Goal: Task Accomplishment & Management: Manage account settings

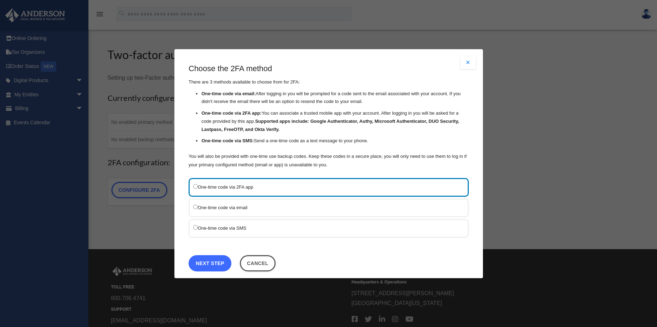
click at [214, 263] on link "Next Step" at bounding box center [210, 263] width 43 height 16
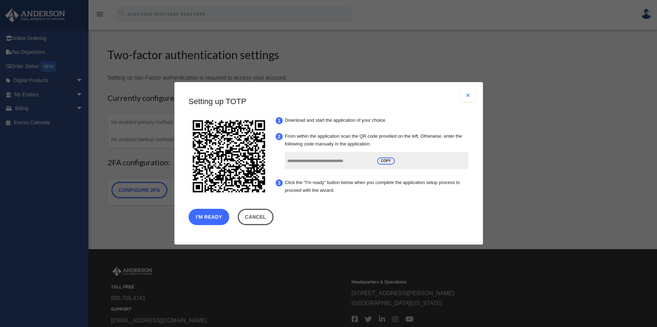
click at [215, 218] on button "I'm Ready" at bounding box center [209, 217] width 41 height 16
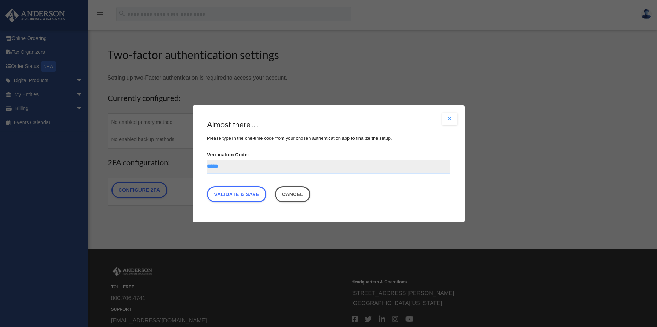
type input "******"
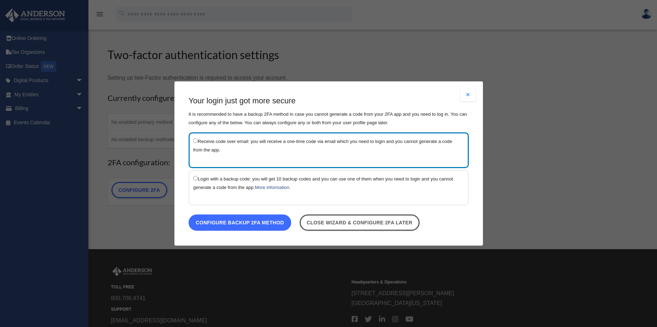
click at [253, 222] on link "Configure backup 2FA method" at bounding box center [240, 222] width 103 height 16
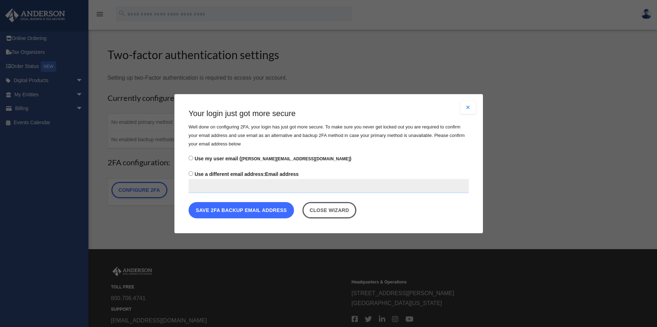
click at [241, 209] on button "Save 2FA backup email address" at bounding box center [241, 210] width 105 height 16
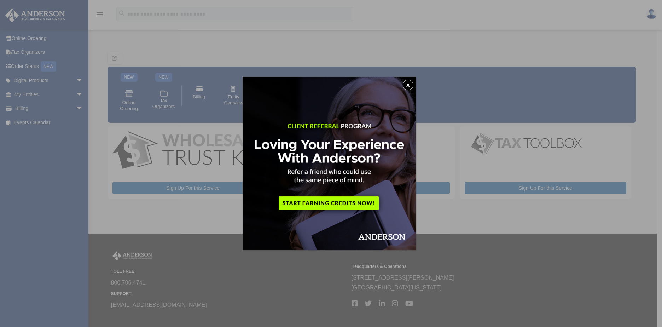
click at [409, 85] on button "x" at bounding box center [408, 85] width 11 height 11
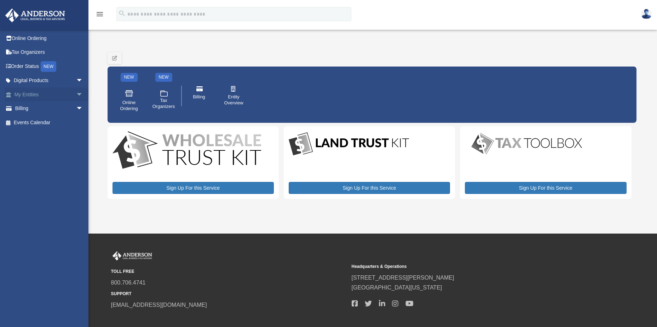
click at [58, 89] on link "My Entities arrow_drop_down" at bounding box center [49, 94] width 89 height 14
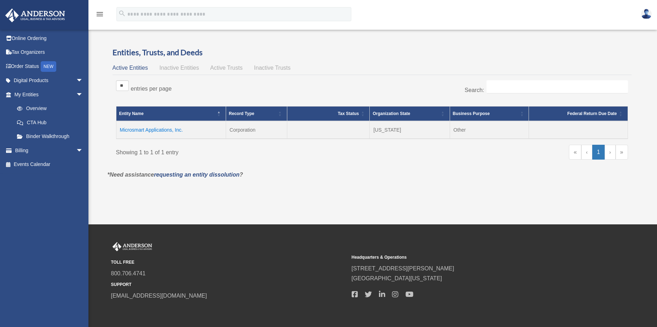
click at [161, 128] on body "menu search Site Menu add fay@usa-enterprises.com Reset Password Logout" at bounding box center [328, 178] width 657 height 357
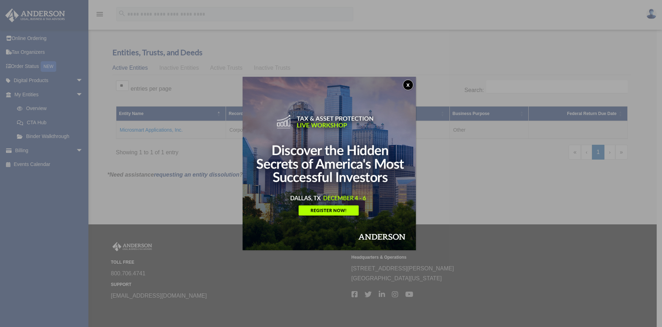
drag, startPoint x: 411, startPoint y: 82, endPoint x: 414, endPoint y: 86, distance: 4.5
click at [411, 83] on button "x" at bounding box center [408, 85] width 11 height 11
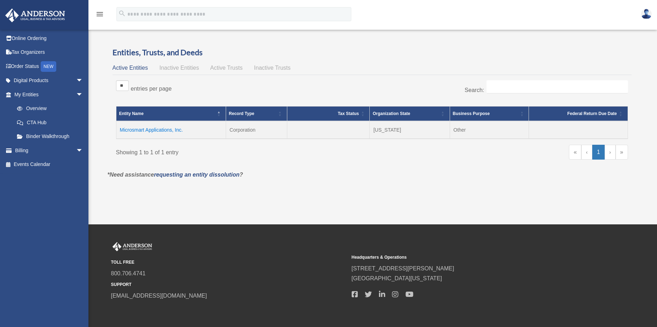
click at [163, 129] on td "Microsmart Applications, Inc." at bounding box center [171, 130] width 110 height 18
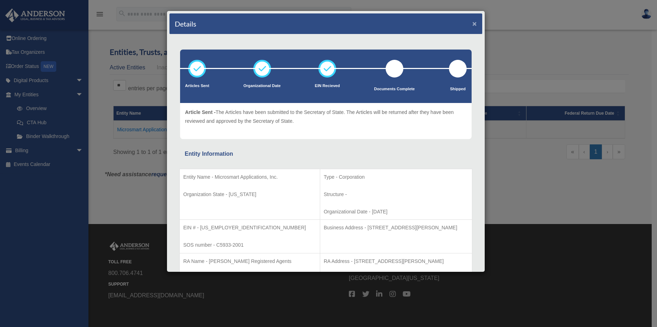
click at [472, 22] on button "×" at bounding box center [474, 23] width 5 height 7
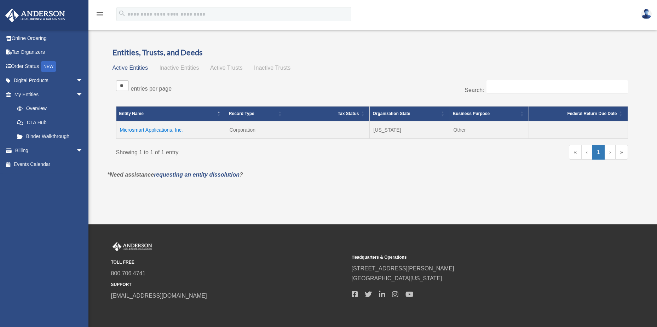
click at [214, 66] on span "Active Trusts" at bounding box center [226, 68] width 33 height 6
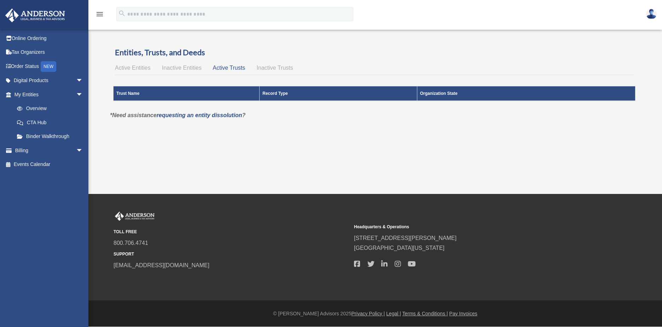
click at [175, 65] on span "Inactive Entities" at bounding box center [182, 68] width 40 height 6
click at [172, 65] on span "Inactive Entities" at bounding box center [182, 68] width 40 height 6
click at [286, 66] on span "Inactive Trusts" at bounding box center [275, 68] width 36 height 6
click at [128, 67] on span "Active Entities" at bounding box center [132, 68] width 35 height 6
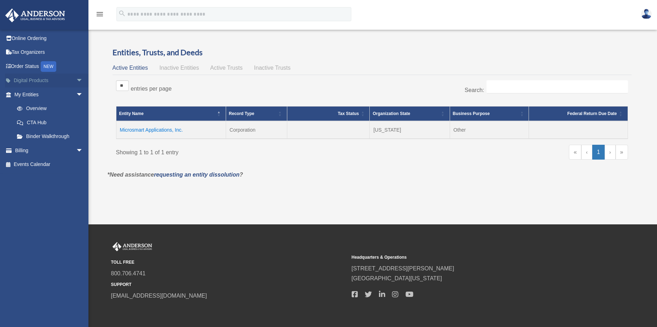
click at [76, 78] on span "arrow_drop_down" at bounding box center [83, 81] width 14 height 15
click at [76, 78] on span "arrow_drop_up" at bounding box center [83, 81] width 14 height 15
click at [42, 123] on link "CTA Hub" at bounding box center [52, 122] width 84 height 14
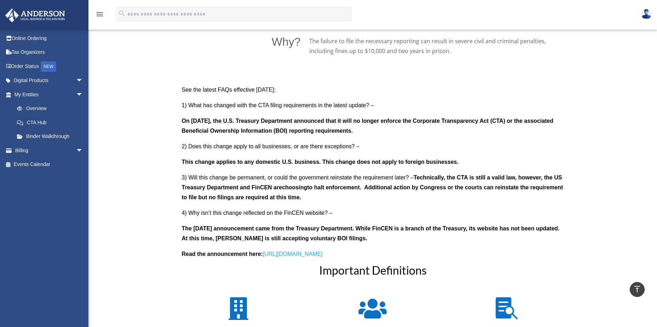
scroll to position [601, 0]
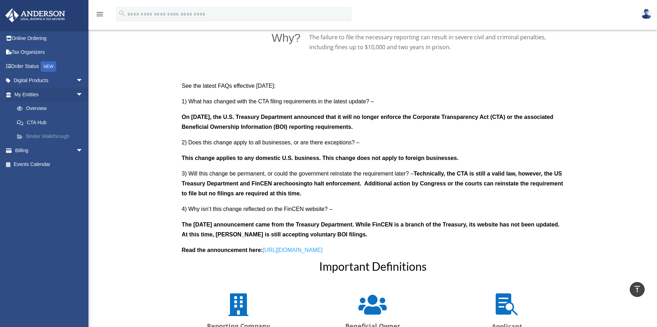
click at [39, 136] on link "Binder Walkthrough" at bounding box center [52, 136] width 84 height 14
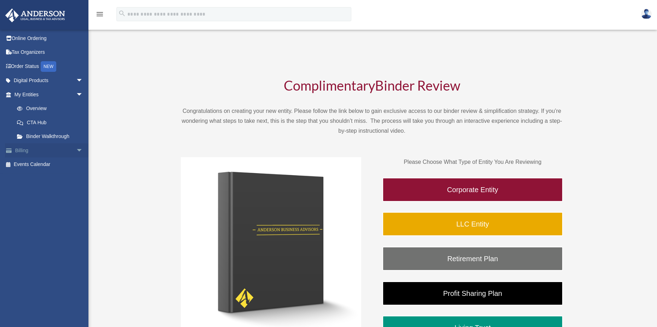
click at [76, 150] on span "arrow_drop_down" at bounding box center [83, 150] width 14 height 15
click at [56, 181] on link "Past Invoices" at bounding box center [52, 179] width 84 height 14
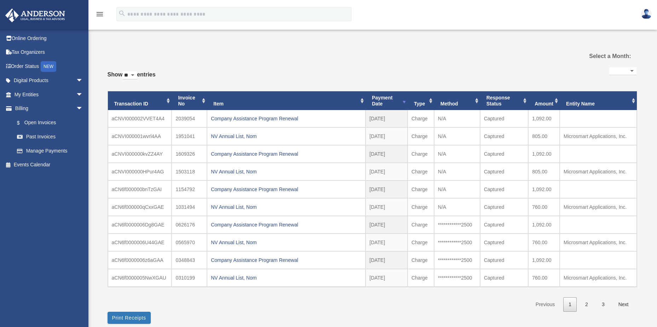
select select
click at [244, 117] on div "Company Assistance Program Renewal" at bounding box center [286, 119] width 151 height 10
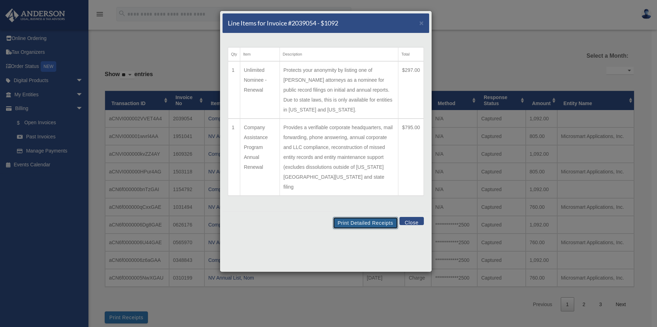
drag, startPoint x: 382, startPoint y: 212, endPoint x: 90, endPoint y: 288, distance: 301.9
click at [382, 217] on button "Print Detailed Receipts" at bounding box center [365, 223] width 65 height 12
click at [413, 217] on button "Close" at bounding box center [411, 221] width 24 height 8
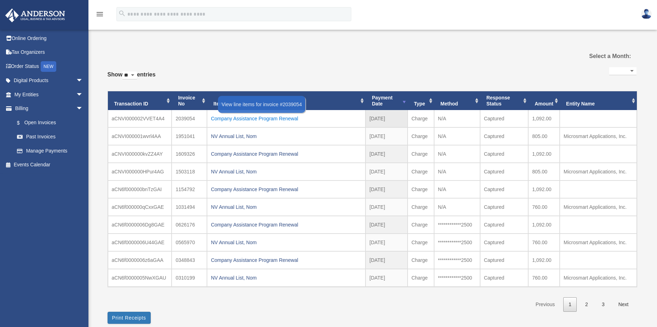
click at [239, 117] on div "Company Assistance Program Renewal" at bounding box center [286, 119] width 151 height 10
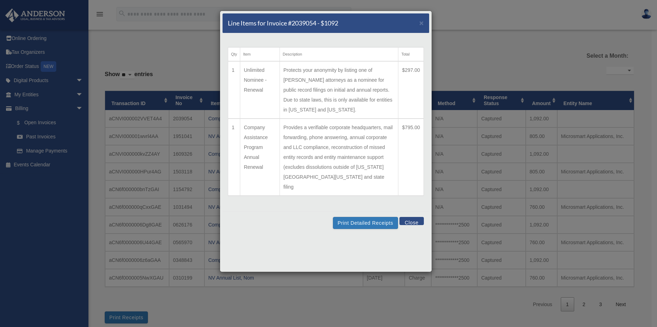
click at [424, 23] on div "Line Items for Invoice #2039054 - $1092 ×" at bounding box center [325, 23] width 207 height 20
click at [416, 217] on button "Close" at bounding box center [411, 221] width 24 height 8
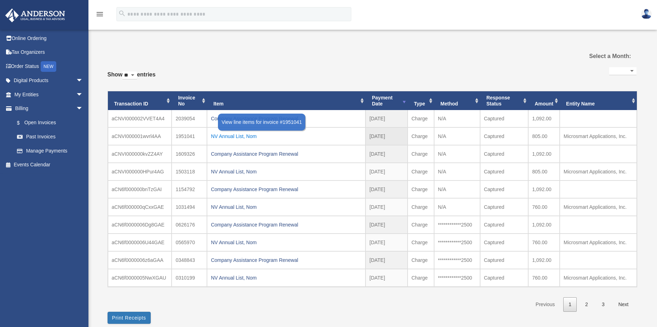
click at [221, 135] on div "NV Annual List, Nom" at bounding box center [286, 136] width 151 height 10
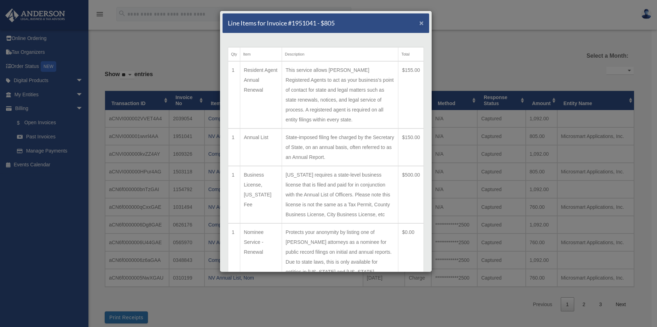
click at [419, 25] on span "×" at bounding box center [421, 23] width 5 height 8
